Goal: Task Accomplishment & Management: Complete application form

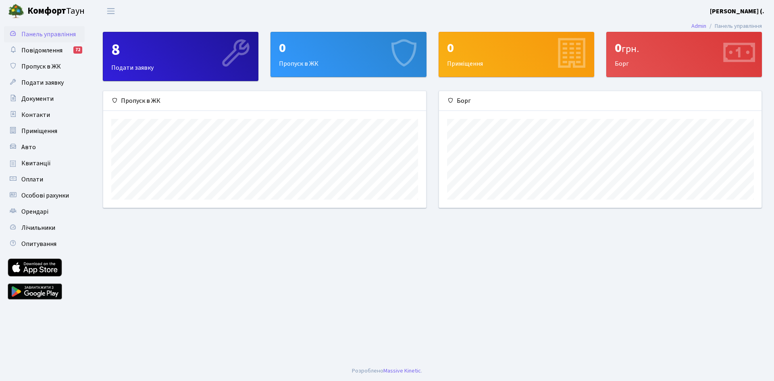
scroll to position [116, 322]
click at [471, 57] on div "0 Приміщення" at bounding box center [516, 54] width 155 height 44
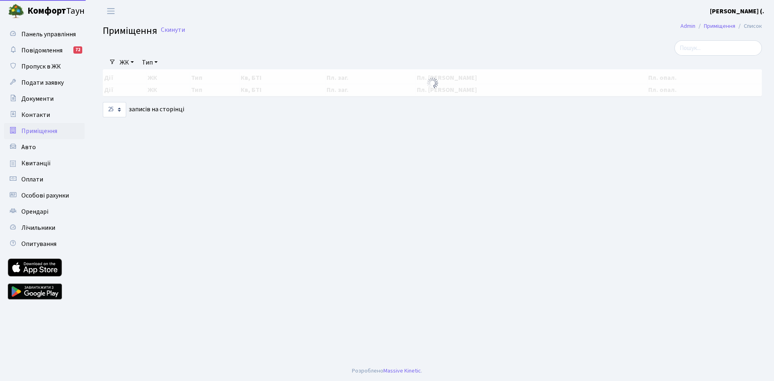
select select "25"
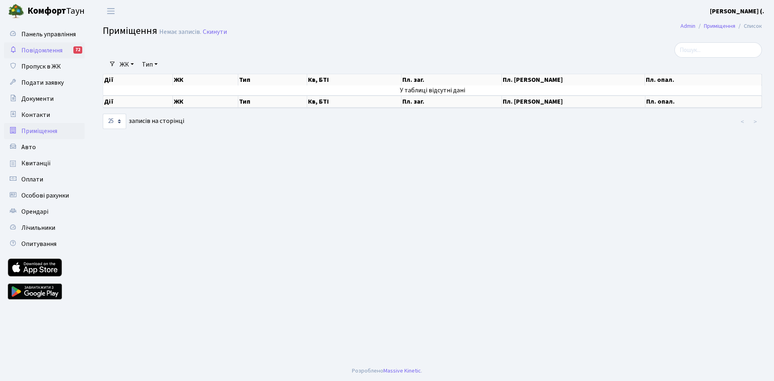
click at [45, 51] on span "Повідомлення" at bounding box center [41, 50] width 41 height 9
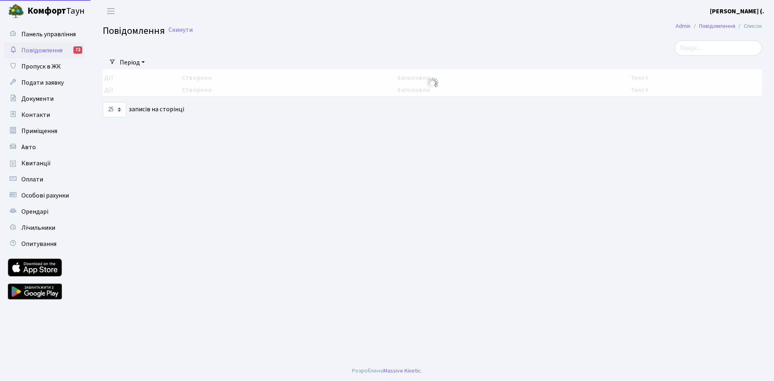
select select "25"
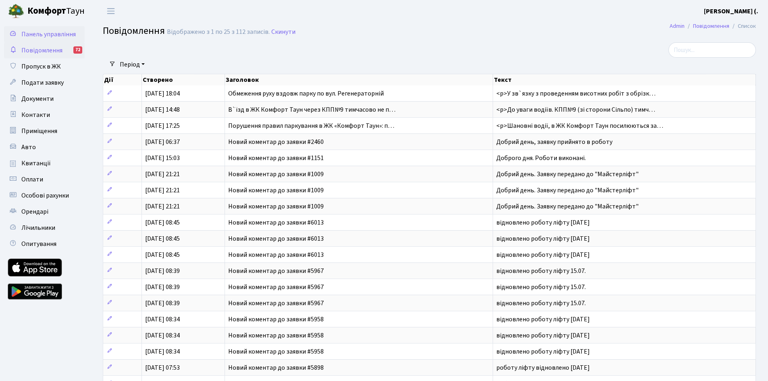
click at [62, 37] on span "Панель управління" at bounding box center [48, 34] width 54 height 9
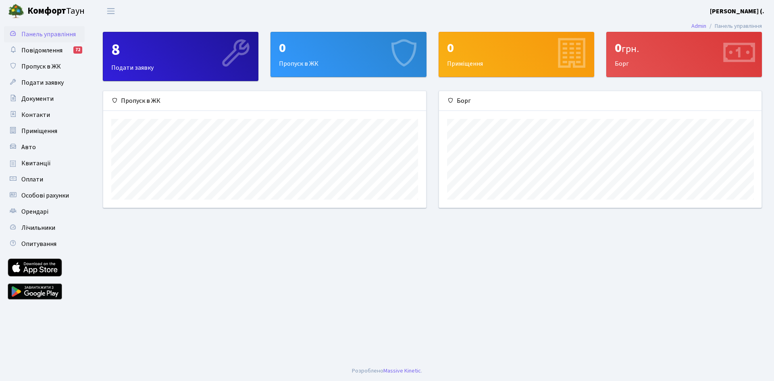
scroll to position [116, 322]
click at [411, 70] on icon at bounding box center [403, 54] width 38 height 38
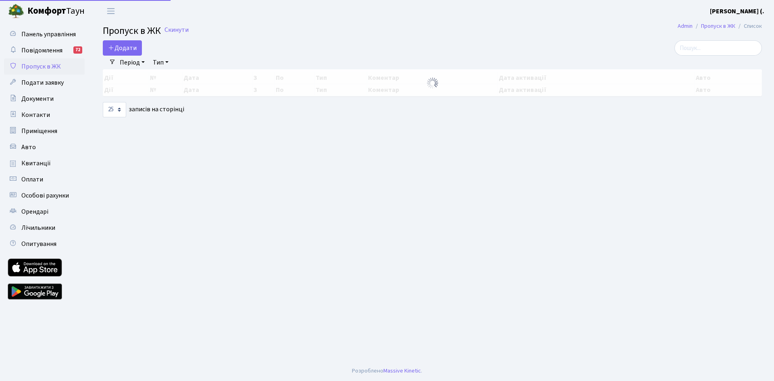
select select "25"
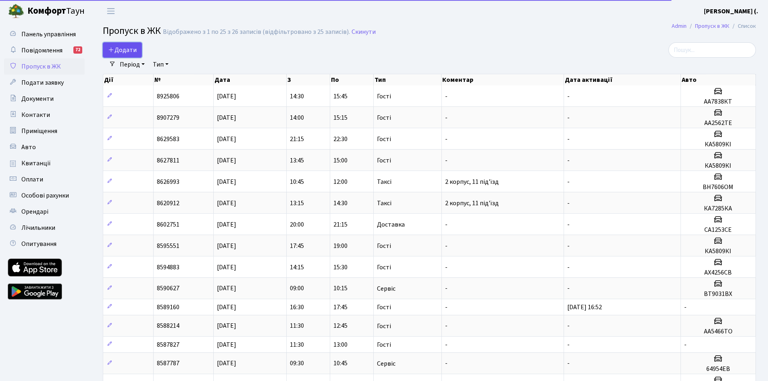
click at [131, 52] on span "Додати" at bounding box center [122, 50] width 29 height 9
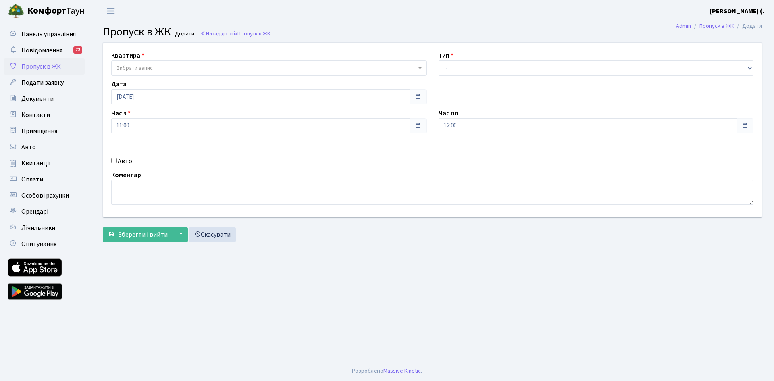
click at [162, 67] on span "Вибрати запис" at bounding box center [266, 68] width 300 height 8
click at [52, 13] on b "Комфорт" at bounding box center [46, 10] width 39 height 13
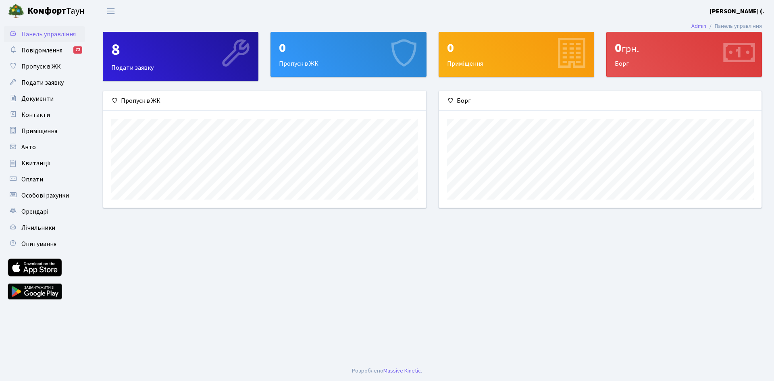
scroll to position [116, 322]
click at [691, 24] on link "Admin" at bounding box center [698, 26] width 15 height 8
click at [745, 8] on b "[PERSON_NAME] (." at bounding box center [737, 11] width 54 height 9
click at [713, 44] on link "Вийти" at bounding box center [724, 44] width 80 height 12
